Goal: Task Accomplishment & Management: Use online tool/utility

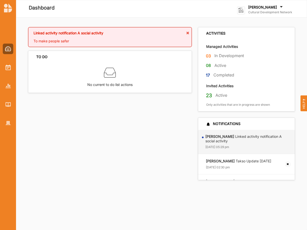
click at [265, 9] on label "[PERSON_NAME]" at bounding box center [262, 7] width 29 height 5
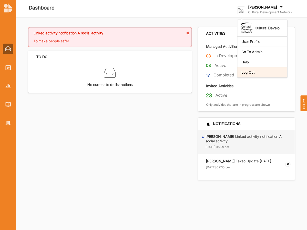
click at [247, 71] on div "Log Out" at bounding box center [263, 72] width 42 height 5
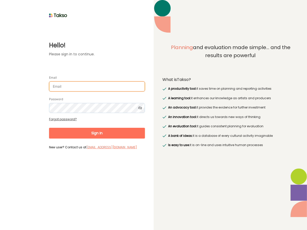
type input "[PERSON_NAME][EMAIL_ADDRESS][DOMAIN_NAME]"
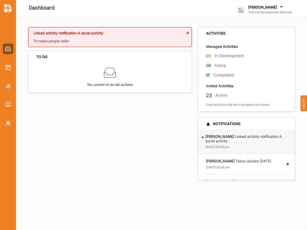
click at [258, 9] on label "[PERSON_NAME]" at bounding box center [262, 7] width 29 height 5
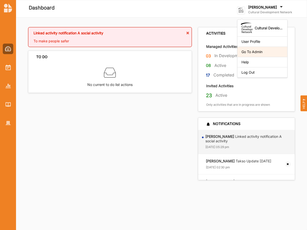
click at [251, 50] on div "Go To Admin" at bounding box center [263, 52] width 50 height 10
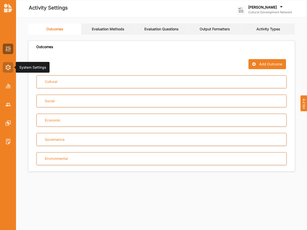
click at [6, 67] on img at bounding box center [8, 68] width 5 height 6
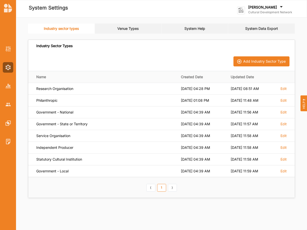
click at [263, 29] on link "System Data Export" at bounding box center [261, 29] width 67 height 10
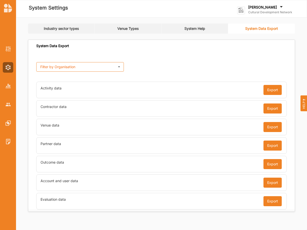
click at [118, 68] on icon at bounding box center [119, 66] width 8 height 9
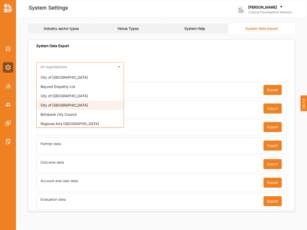
scroll to position [94, 0]
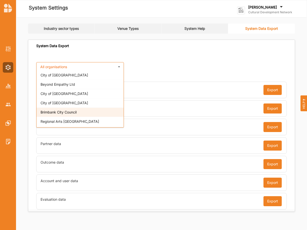
click at [57, 113] on span "Brimbank City Council" at bounding box center [59, 112] width 36 height 4
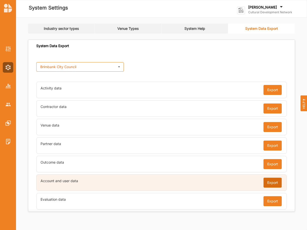
click at [273, 182] on button "Export" at bounding box center [273, 182] width 18 height 10
